Goal: Complete application form

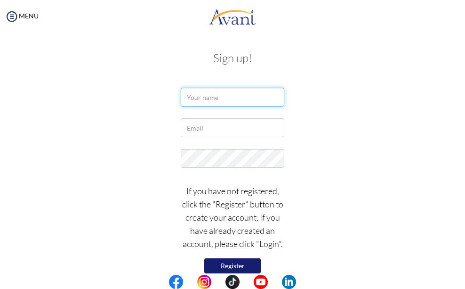
click at [195, 102] on input "text" at bounding box center [233, 97] width 104 height 19
type input "[PERSON_NAME]"
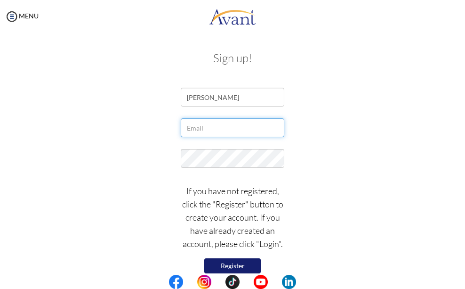
click at [187, 131] on input "text" at bounding box center [233, 127] width 104 height 19
type input "[EMAIL_ADDRESS][DOMAIN_NAME]"
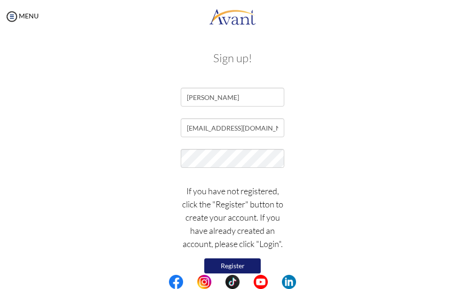
click at [235, 266] on button "Register" at bounding box center [232, 265] width 56 height 15
click at [12, 19] on img at bounding box center [12, 16] width 14 height 14
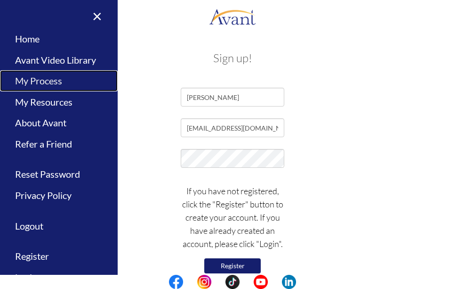
click at [39, 82] on link "My Process" at bounding box center [59, 80] width 118 height 21
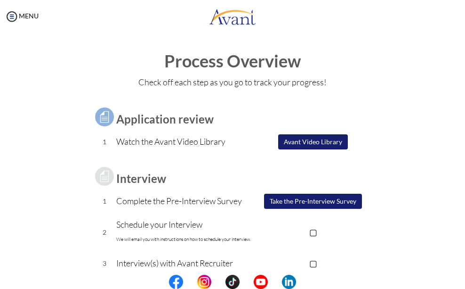
type input "[EMAIL_ADDRESS][DOMAIN_NAME]"
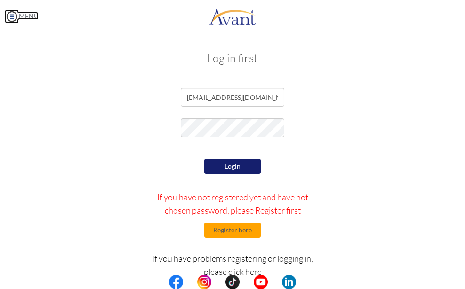
click at [7, 19] on img at bounding box center [12, 16] width 14 height 14
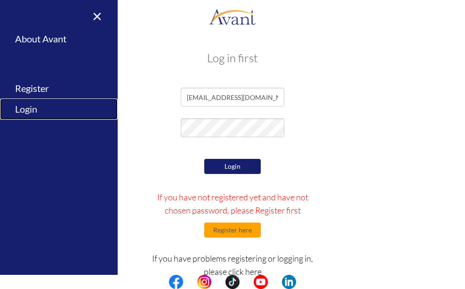
click at [33, 108] on link "Login" at bounding box center [59, 108] width 118 height 21
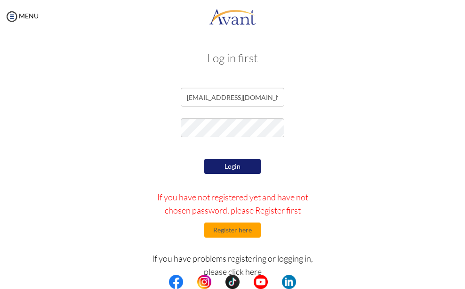
click at [230, 164] on button "Login" at bounding box center [232, 166] width 56 height 15
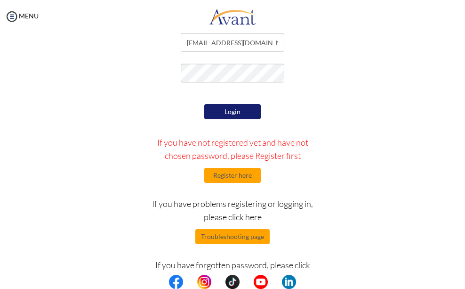
scroll to position [55, 0]
click at [225, 111] on button "Login" at bounding box center [232, 111] width 56 height 15
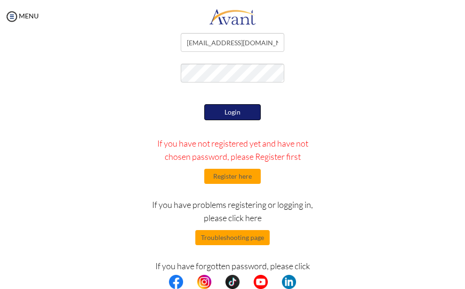
scroll to position [56, 0]
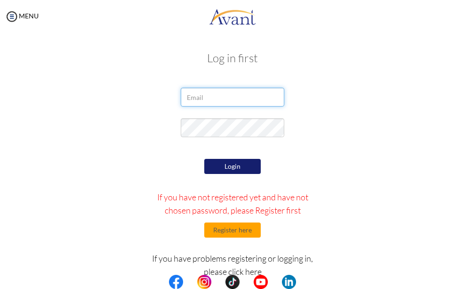
type input "[EMAIL_ADDRESS][DOMAIN_NAME]"
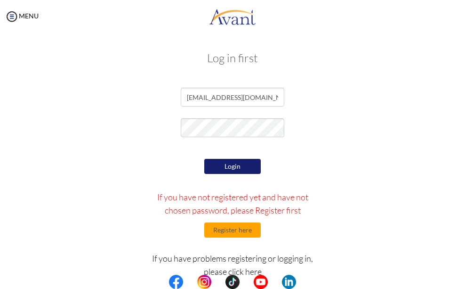
click at [231, 170] on button "Login" at bounding box center [232, 166] width 56 height 15
click at [122, 144] on form "kariukianthony987@gmail.com Login If you have not registered yet and have not c…" at bounding box center [232, 224] width 339 height 272
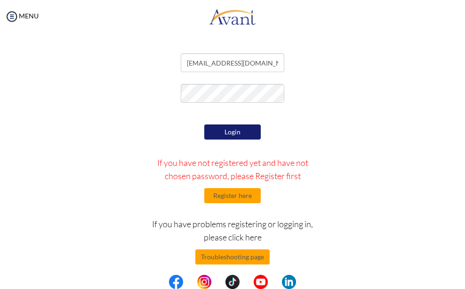
scroll to position [55, 0]
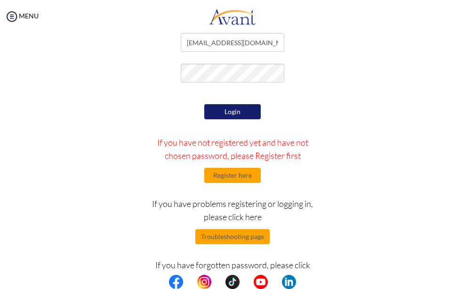
click at [283, 266] on p "If you have forgotten password, please click here" at bounding box center [233, 271] width 162 height 26
click at [212, 113] on button "Login" at bounding box center [232, 111] width 56 height 15
click at [11, 16] on img at bounding box center [12, 16] width 14 height 14
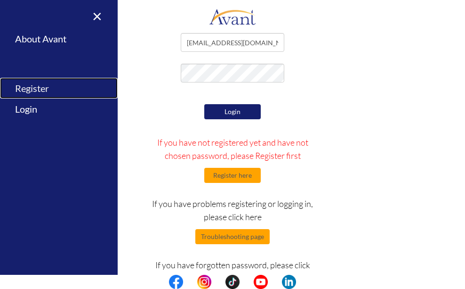
click at [40, 86] on link "Register" at bounding box center [59, 88] width 118 height 21
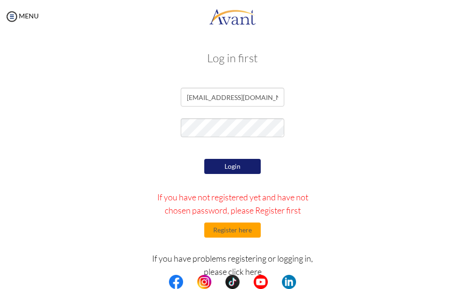
click at [134, 116] on form "kariukianthony987@gmail.com Login If you have not registered yet and have not c…" at bounding box center [232, 224] width 339 height 272
click at [226, 167] on button "Login" at bounding box center [232, 166] width 56 height 15
click at [12, 16] on img at bounding box center [12, 16] width 14 height 14
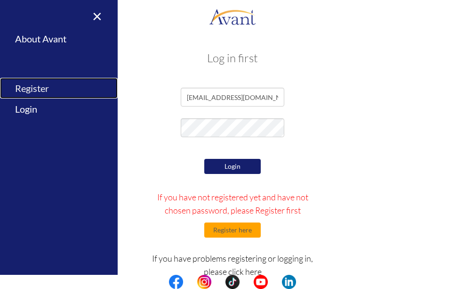
click at [29, 87] on link "Register" at bounding box center [59, 88] width 118 height 21
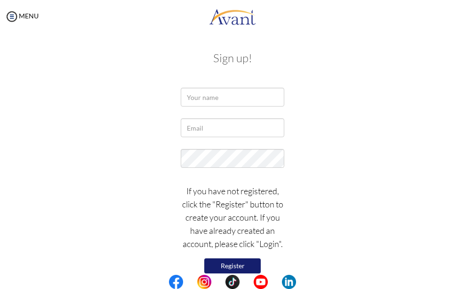
click at [231, 265] on button "Register" at bounding box center [232, 265] width 56 height 15
click at [201, 94] on input "text" at bounding box center [233, 97] width 104 height 19
type input "Anthony kariuki"
click at [214, 129] on input "text" at bounding box center [233, 127] width 104 height 19
type input "[EMAIL_ADDRESS][DOMAIN_NAME]"
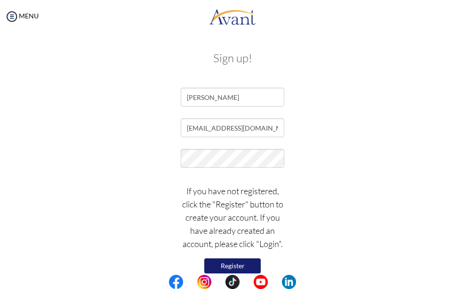
click at [118, 162] on div at bounding box center [232, 161] width 353 height 24
click at [243, 269] on button "Register" at bounding box center [232, 265] width 56 height 15
click at [15, 17] on img at bounding box center [12, 16] width 14 height 14
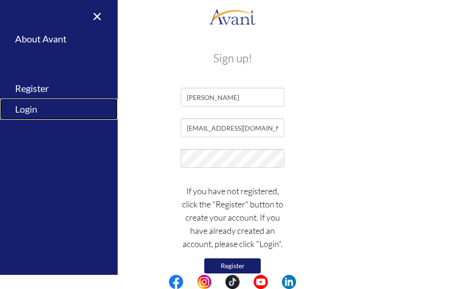
click at [44, 109] on link "Login" at bounding box center [59, 108] width 118 height 21
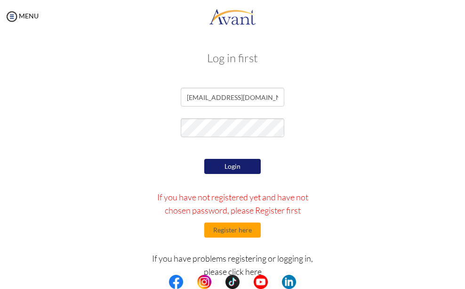
click at [156, 175] on div "Login If you have not registered yet and have not chosen password, please Regis…" at bounding box center [233, 257] width 177 height 203
click at [247, 164] on button "Login" at bounding box center [232, 166] width 56 height 15
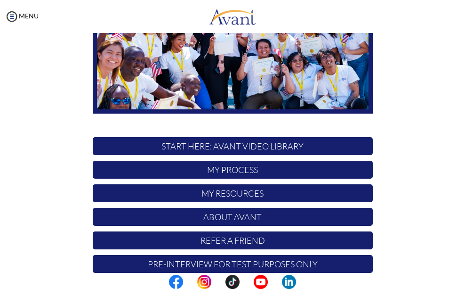
scroll to position [142, 0]
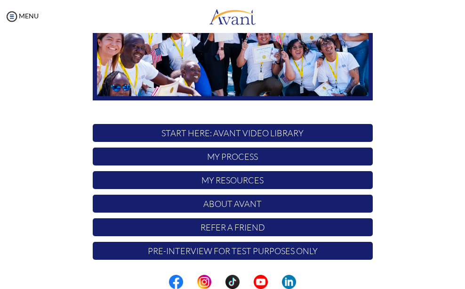
click at [235, 252] on p "Pre-Interview for test purposes only" at bounding box center [233, 250] width 280 height 18
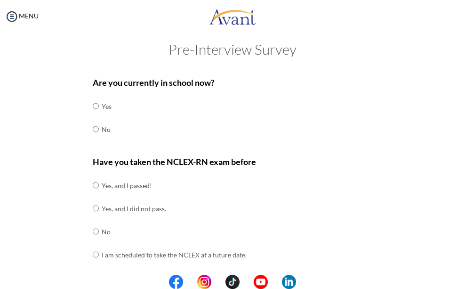
scroll to position [0, 0]
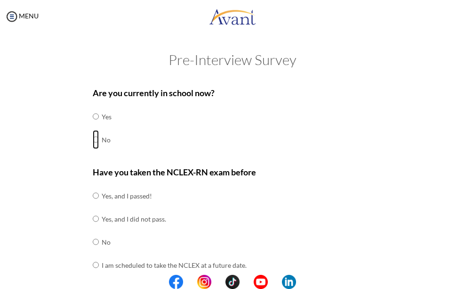
click at [93, 126] on input "radio" at bounding box center [96, 116] width 6 height 19
radio input "true"
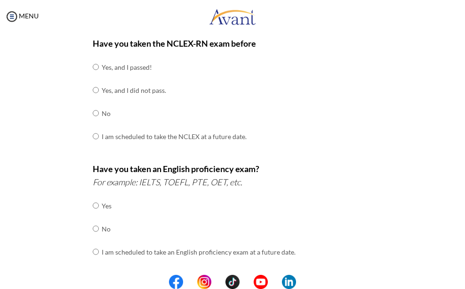
scroll to position [141, 0]
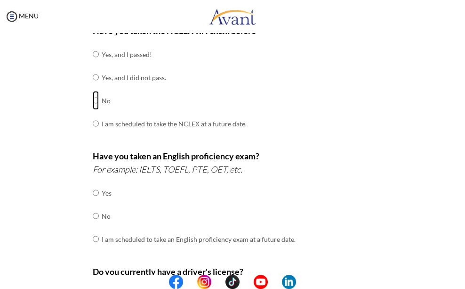
click at [93, 64] on input "radio" at bounding box center [96, 54] width 6 height 19
radio input "true"
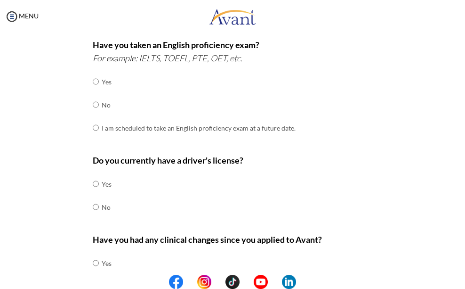
scroll to position [235, 0]
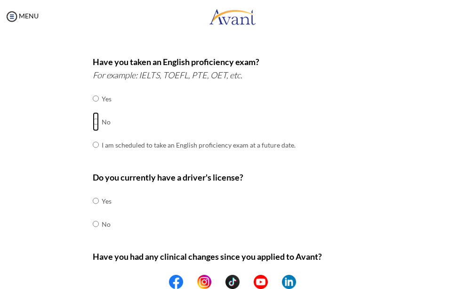
click at [94, 108] on input "radio" at bounding box center [96, 98] width 6 height 19
radio input "true"
click at [93, 210] on input "radio" at bounding box center [96, 200] width 6 height 19
radio input "true"
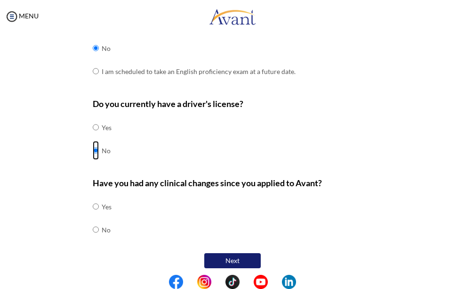
scroll to position [314, 0]
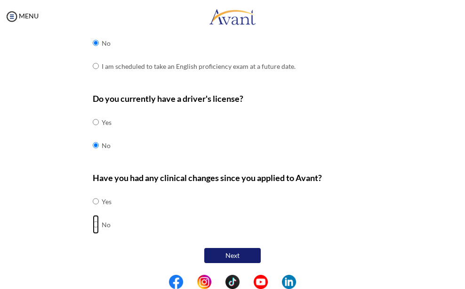
click at [93, 210] on input "radio" at bounding box center [96, 201] width 6 height 19
radio input "true"
click at [212, 255] on button "Next" at bounding box center [232, 255] width 56 height 15
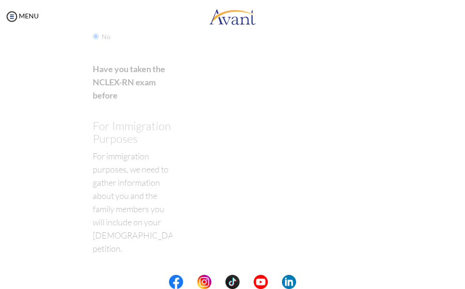
scroll to position [19, 0]
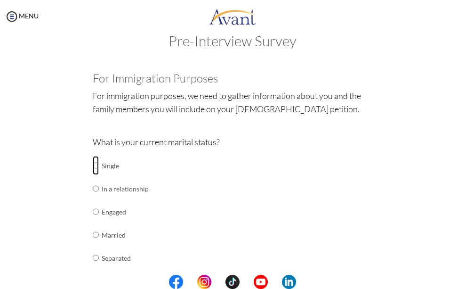
click at [93, 166] on input "radio" at bounding box center [96, 165] width 6 height 19
radio input "true"
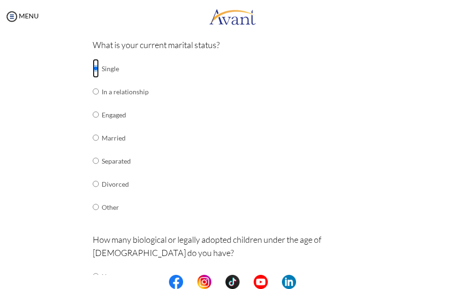
scroll to position [207, 0]
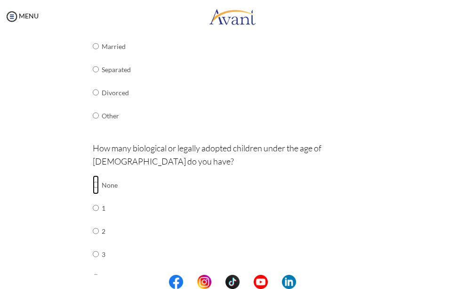
click at [93, 185] on input "radio" at bounding box center [96, 184] width 6 height 19
radio input "true"
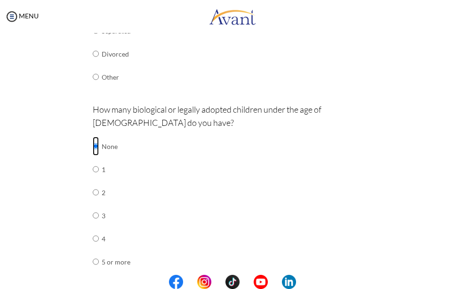
scroll to position [362, 0]
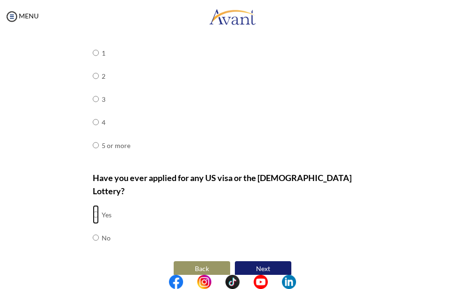
click at [93, 205] on input "radio" at bounding box center [96, 214] width 6 height 19
radio input "true"
click at [253, 261] on button "Next" at bounding box center [263, 268] width 56 height 15
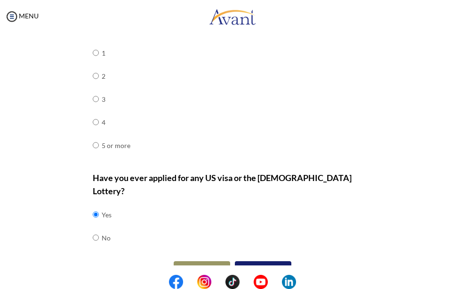
scroll to position [19, 0]
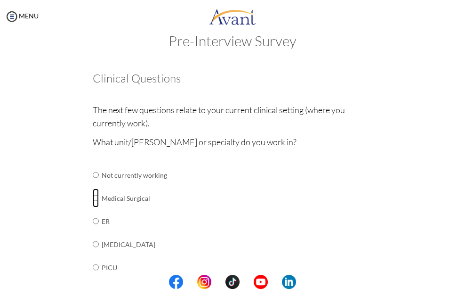
click at [93, 184] on input "radio" at bounding box center [96, 174] width 6 height 19
radio input "true"
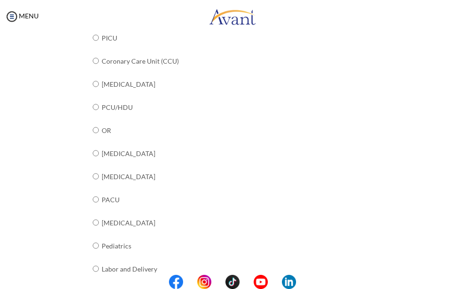
scroll to position [408, 0]
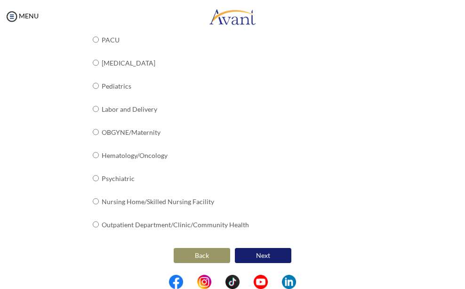
click at [253, 255] on button "Next" at bounding box center [263, 255] width 56 height 15
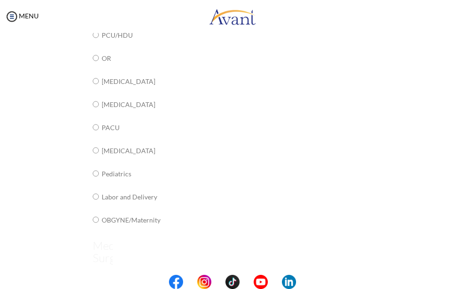
scroll to position [19, 0]
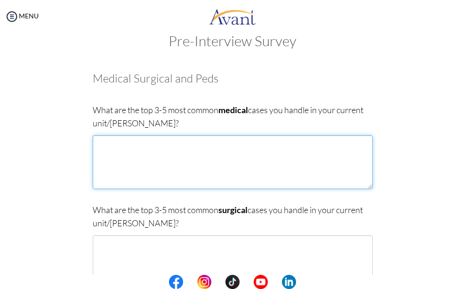
click at [117, 159] on textarea at bounding box center [233, 162] width 280 height 54
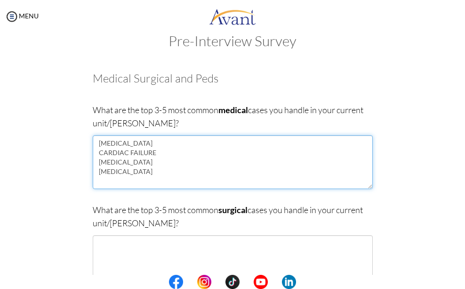
click at [146, 144] on textarea "respiratory failure CARDIAC FAILURE PNEUMONIA MENINGITIS" at bounding box center [233, 162] width 280 height 54
click at [132, 172] on textarea "RESPIRATORY FAILURE CARDIAC FAILURE PNEUMONIA MENINGITIS" at bounding box center [233, 162] width 280 height 54
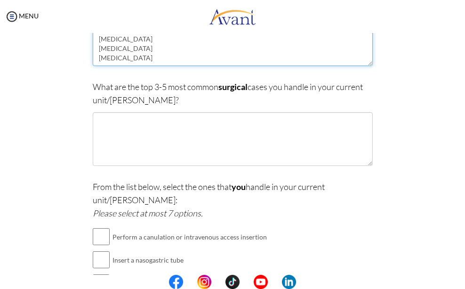
scroll to position [207, 0]
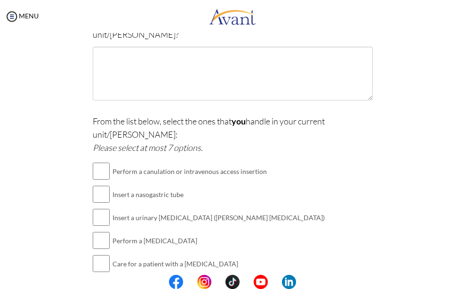
type textarea "RESPIRATORY FAILURE CARDIAC FAILURE PNEUMONIA MENINGITIS RENAL DISEASE"
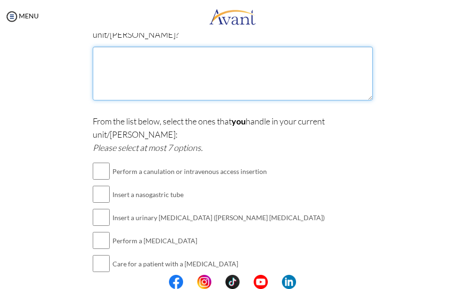
click at [105, 73] on textarea at bounding box center [233, 74] width 280 height 54
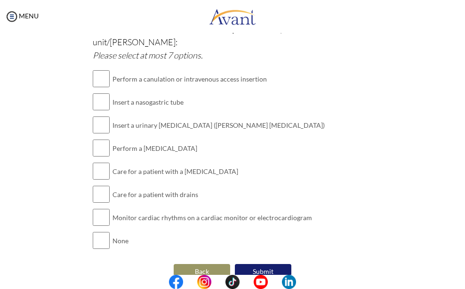
scroll to position [301, 0]
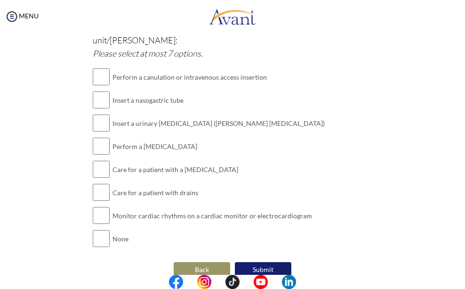
type textarea "AMPUTATION INTESTINAL OBSTRUCTION THYROIDECTOMIES HERNIOPLASTY CHOLECYSTECTOMIES"
click at [103, 67] on input "checkbox" at bounding box center [101, 76] width 17 height 19
checkbox input "true"
click at [99, 90] on input "checkbox" at bounding box center [101, 99] width 17 height 19
checkbox input "true"
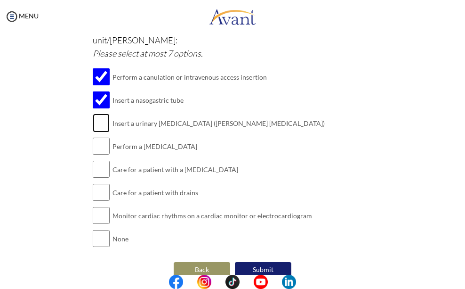
click at [105, 115] on input "checkbox" at bounding box center [101, 122] width 17 height 19
checkbox input "true"
click at [93, 137] on input "checkbox" at bounding box center [101, 146] width 17 height 19
checkbox input "true"
click at [101, 160] on input "checkbox" at bounding box center [101, 169] width 17 height 19
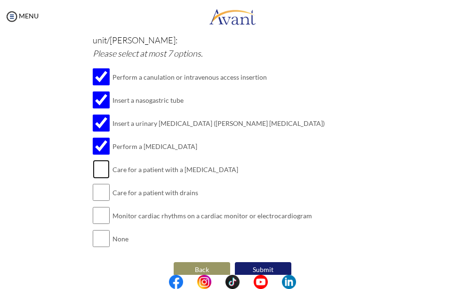
checkbox input "true"
click at [93, 183] on input "checkbox" at bounding box center [101, 192] width 17 height 19
checkbox input "true"
click at [93, 206] on input "checkbox" at bounding box center [101, 215] width 17 height 19
checkbox input "true"
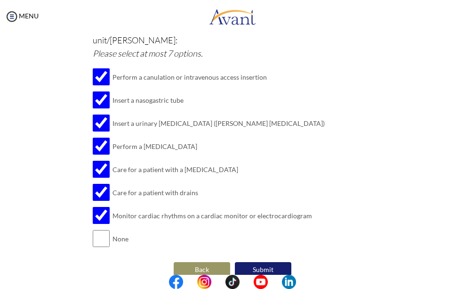
click at [253, 262] on button "Submit" at bounding box center [263, 269] width 56 height 15
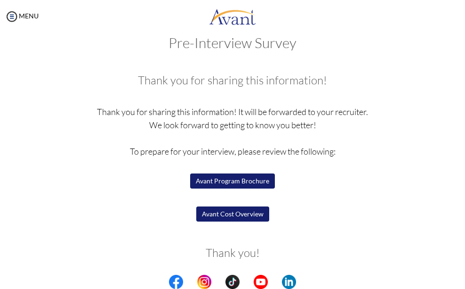
scroll to position [45, 0]
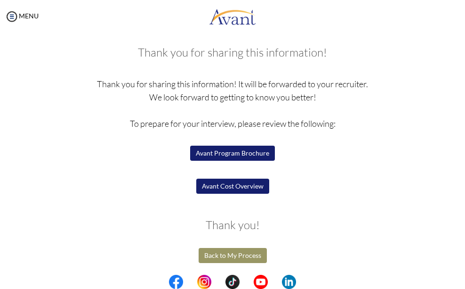
click at [231, 155] on button "Avant Program Brochure" at bounding box center [232, 152] width 85 height 15
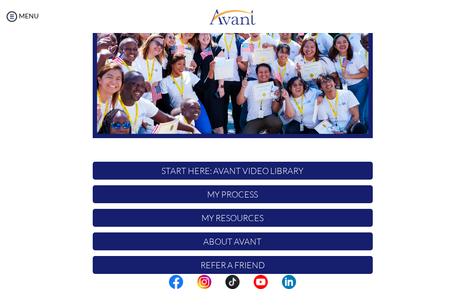
scroll to position [142, 0]
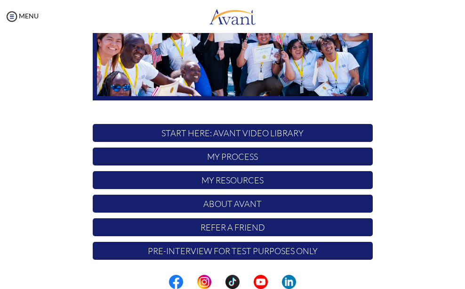
click at [229, 159] on p "My Process" at bounding box center [233, 156] width 280 height 18
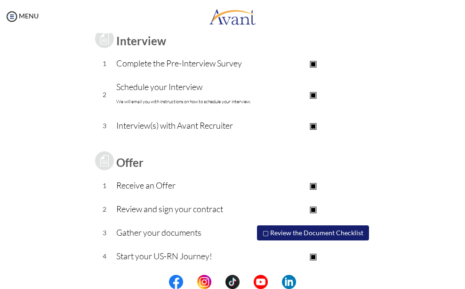
scroll to position [140, 0]
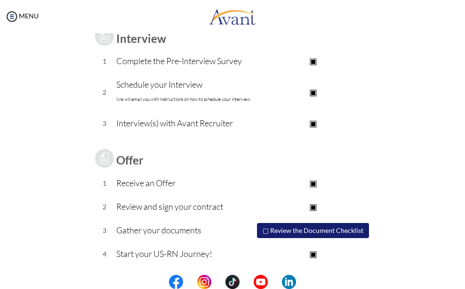
click at [265, 229] on button "▢ Review the Document Checklist" at bounding box center [313, 230] width 112 height 15
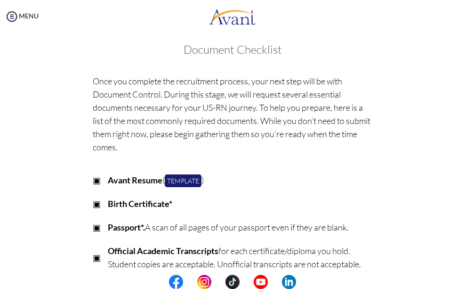
scroll to position [0, 0]
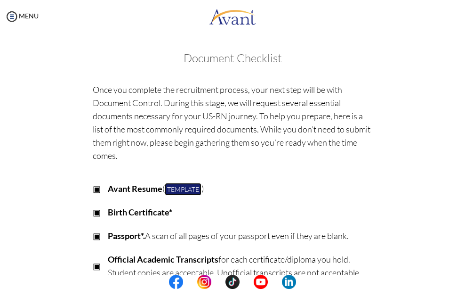
click at [177, 191] on link "Template" at bounding box center [183, 189] width 37 height 13
click at [11, 16] on img at bounding box center [12, 16] width 14 height 14
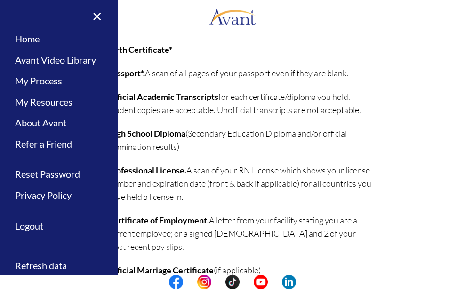
scroll to position [235, 0]
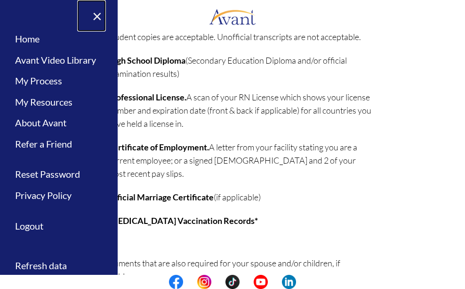
click at [98, 13] on link "×" at bounding box center [91, 16] width 29 height 32
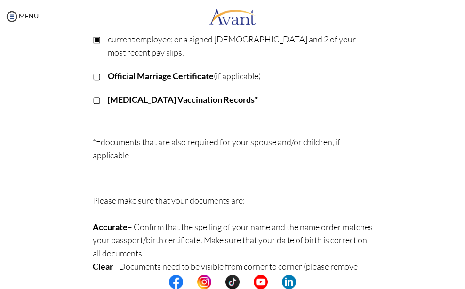
scroll to position [370, 0]
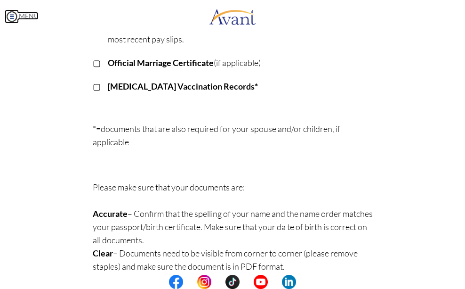
click at [13, 16] on img at bounding box center [12, 16] width 14 height 14
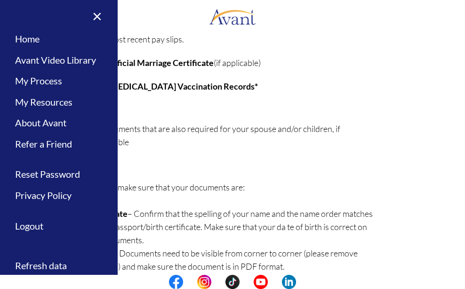
click at [209, 147] on p "*=documents that are also required for your spouse and/or children, if applicab…" at bounding box center [233, 148] width 280 height 53
click at [98, 12] on link "×" at bounding box center [91, 16] width 29 height 32
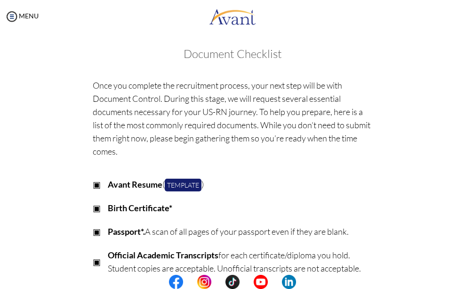
scroll to position [0, 0]
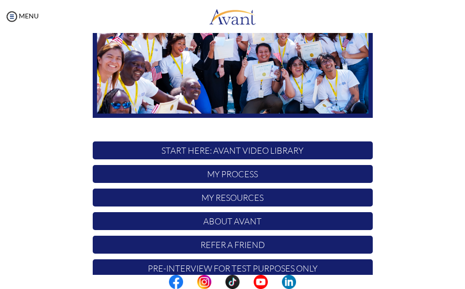
scroll to position [142, 0]
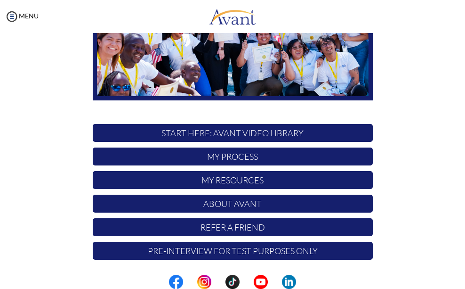
click at [212, 155] on p "My Process" at bounding box center [233, 156] width 280 height 18
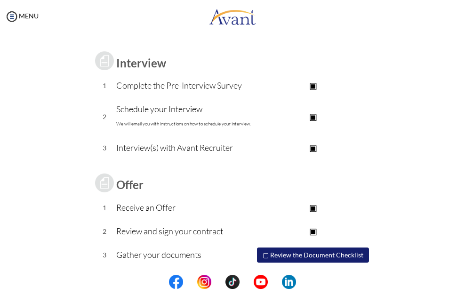
scroll to position [140, 0]
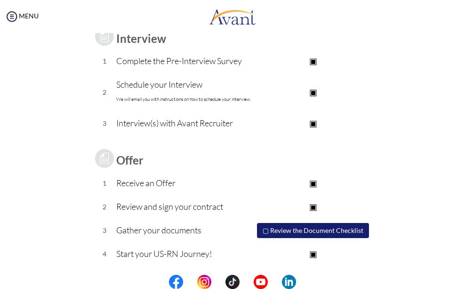
click at [264, 230] on button "▢ Review the Document Checklist" at bounding box center [313, 230] width 112 height 15
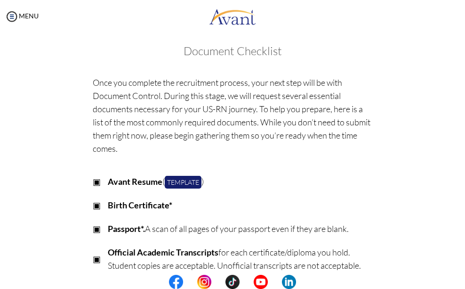
scroll to position [0, 0]
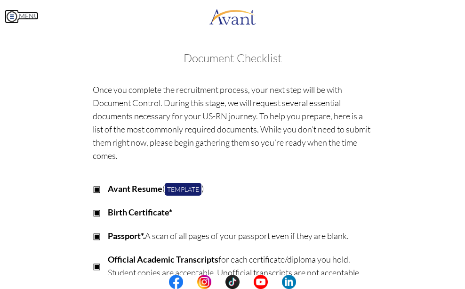
click at [14, 18] on img at bounding box center [12, 16] width 14 height 14
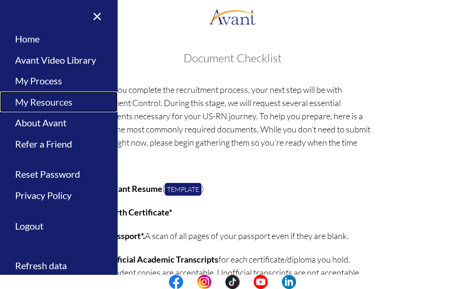
click at [48, 105] on link "My Resources" at bounding box center [59, 101] width 118 height 21
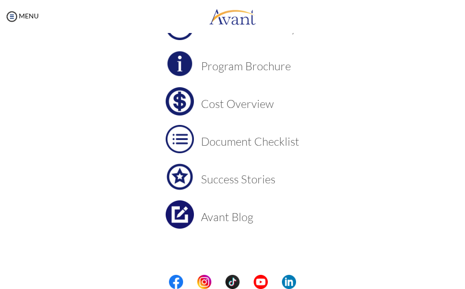
scroll to position [92, 0]
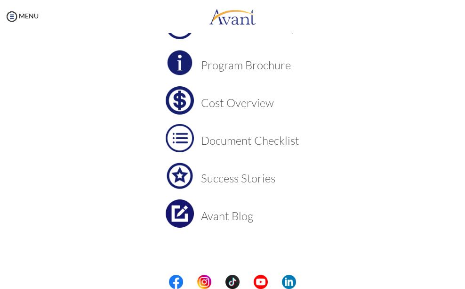
click at [218, 103] on h3 "Cost Overview" at bounding box center [250, 103] width 98 height 12
click at [13, 15] on img at bounding box center [12, 16] width 14 height 14
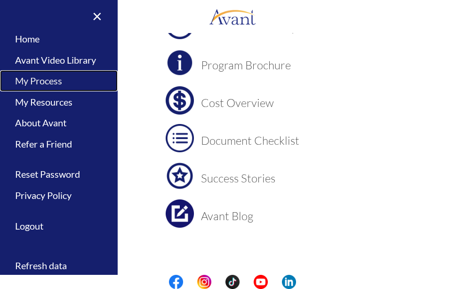
click at [53, 78] on link "My Process" at bounding box center [59, 80] width 118 height 21
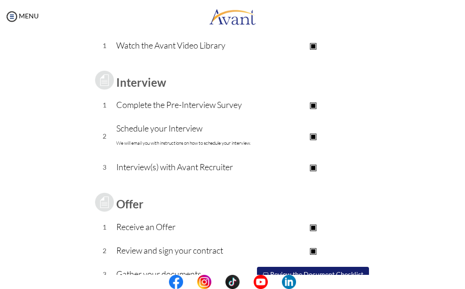
scroll to position [140, 0]
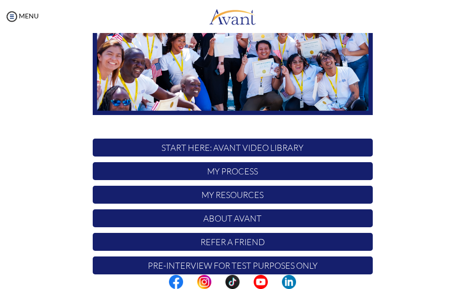
scroll to position [142, 0]
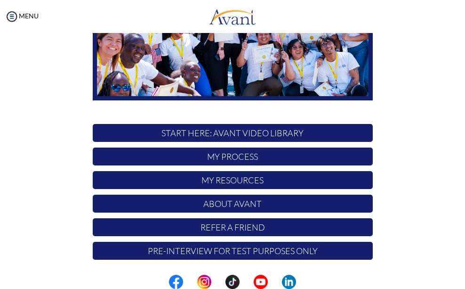
click at [222, 155] on p "My Process" at bounding box center [233, 156] width 280 height 18
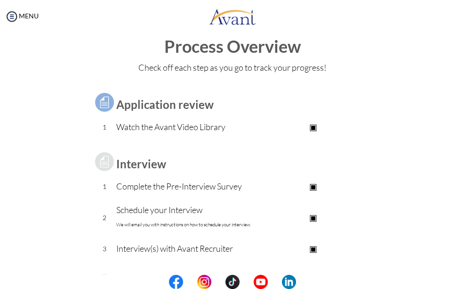
scroll to position [0, 0]
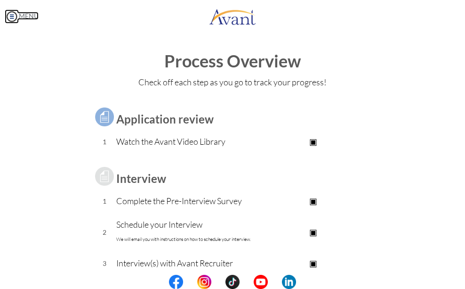
click at [11, 17] on img at bounding box center [12, 16] width 14 height 14
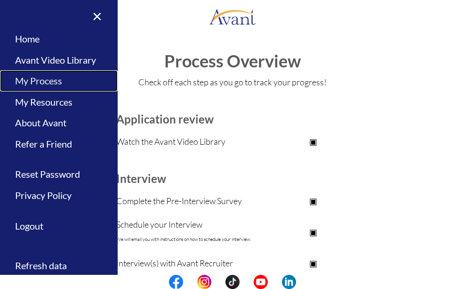
click at [50, 84] on link "My Process" at bounding box center [59, 80] width 118 height 21
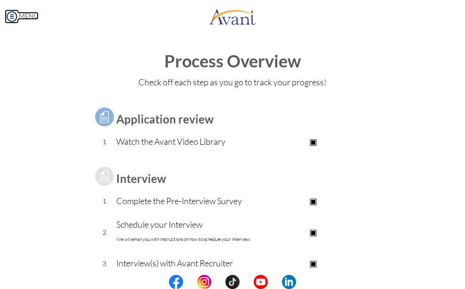
click at [15, 16] on img at bounding box center [12, 16] width 14 height 14
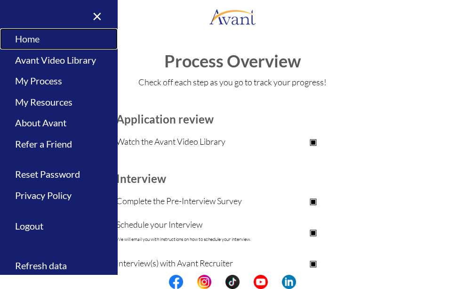
click at [31, 40] on link "Home" at bounding box center [59, 38] width 118 height 21
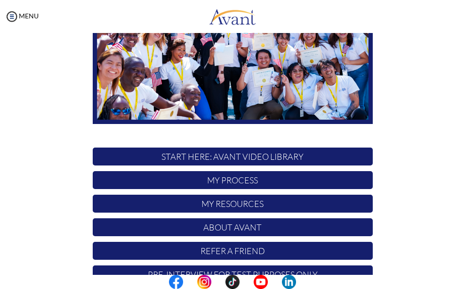
scroll to position [142, 0]
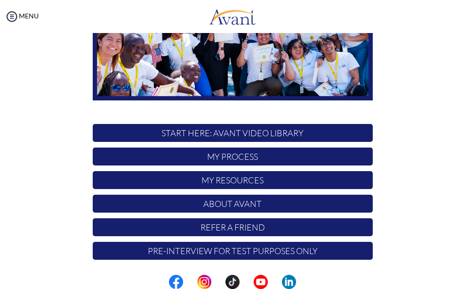
click at [196, 248] on p "Pre-Interview for test purposes only" at bounding box center [233, 250] width 280 height 18
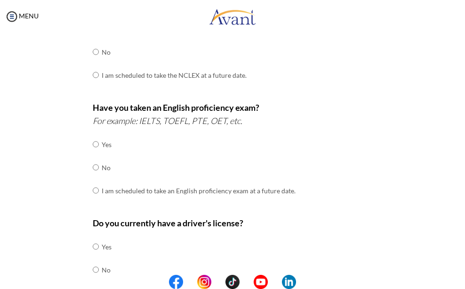
scroll to position [314, 0]
